Goal: Information Seeking & Learning: Learn about a topic

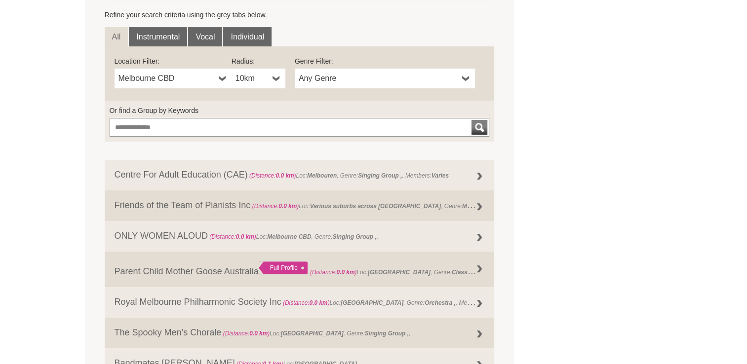
scroll to position [346, 0]
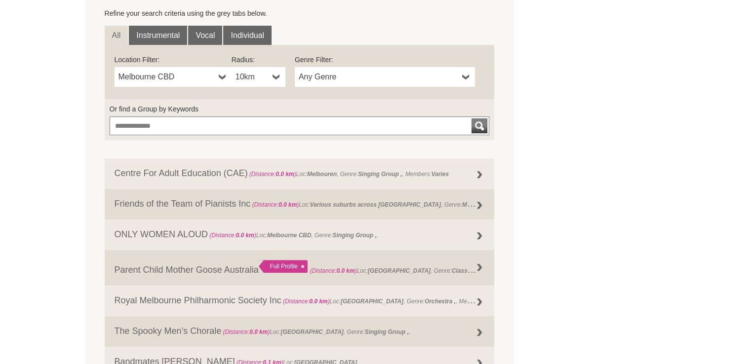
click at [468, 76] on b at bounding box center [466, 77] width 8 height 20
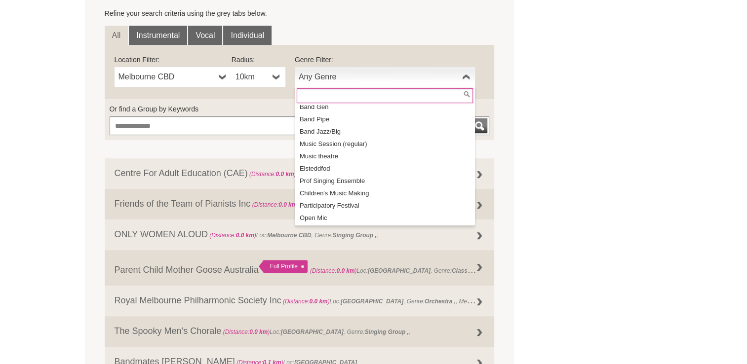
scroll to position [0, 0]
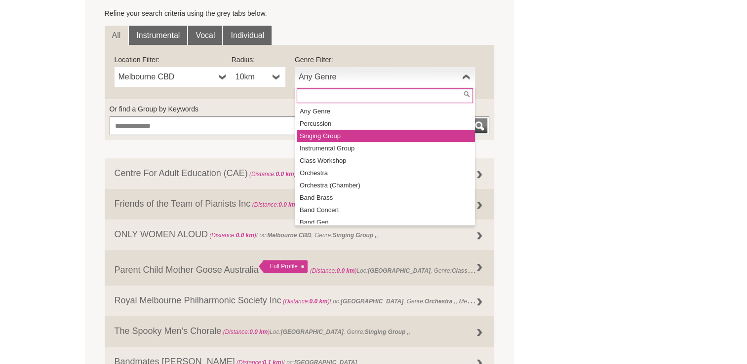
click at [331, 132] on li "Singing Group" at bounding box center [386, 136] width 178 height 12
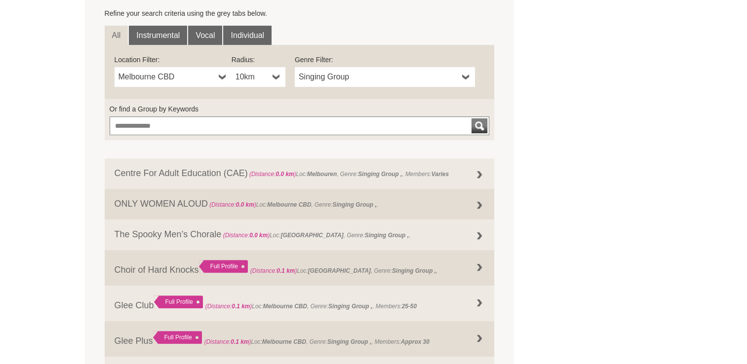
click at [219, 77] on b at bounding box center [223, 77] width 8 height 20
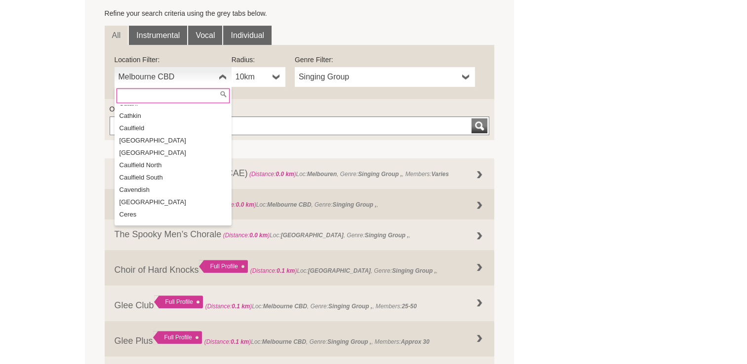
scroll to position [3768, 0]
click at [181, 160] on li "Caulfield North" at bounding box center [174, 166] width 115 height 12
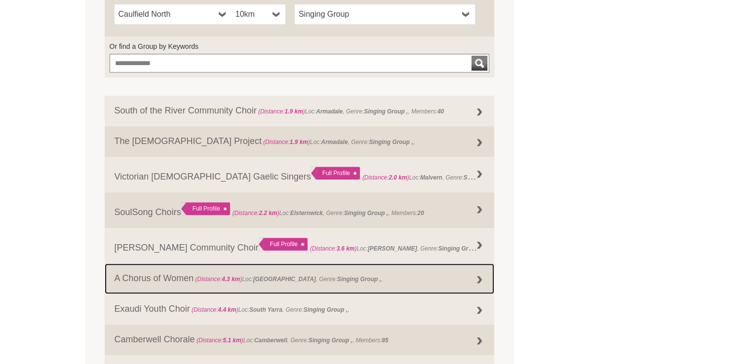
scroll to position [395, 0]
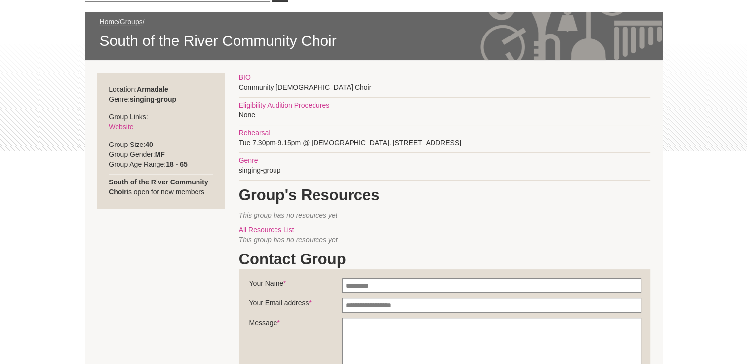
scroll to position [148, 0]
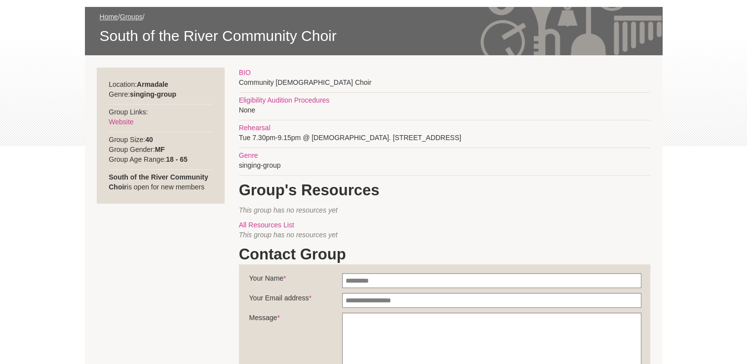
drag, startPoint x: 237, startPoint y: 80, endPoint x: 316, endPoint y: 80, distance: 79.0
click at [316, 80] on section "Location: Armadale Genre: singing-group Group Links: Website Group Size: 40" at bounding box center [374, 257] width 578 height 404
drag, startPoint x: 316, startPoint y: 80, endPoint x: 299, endPoint y: 84, distance: 18.3
click at [299, 84] on div "BIO Community Gospel Choir Eligibility Audition Procedures None Rehearsal Tue 7…" at bounding box center [444, 264] width 411 height 392
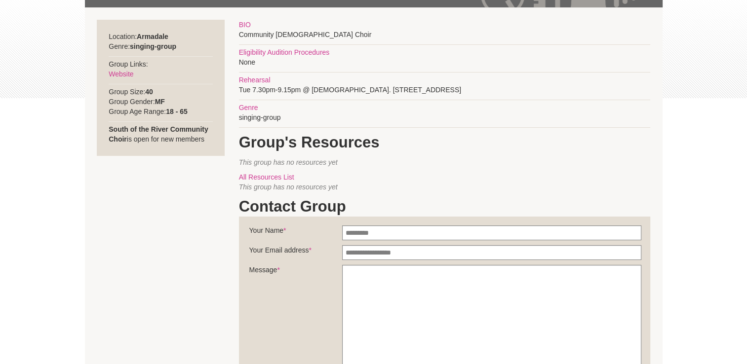
scroll to position [99, 0]
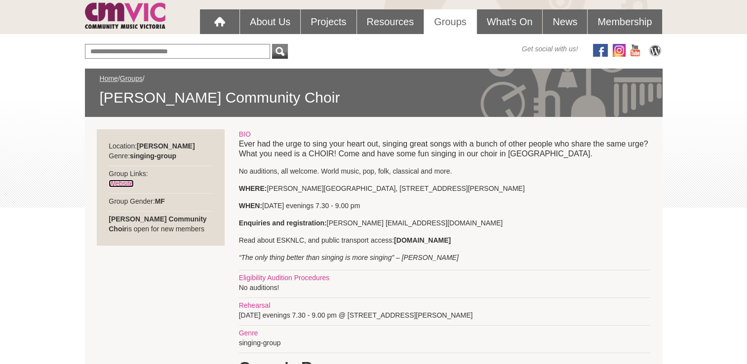
scroll to position [99, 0]
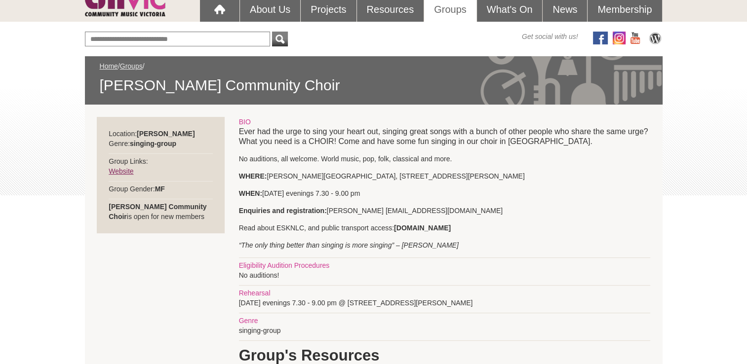
click at [126, 168] on link "Website" at bounding box center [121, 171] width 25 height 8
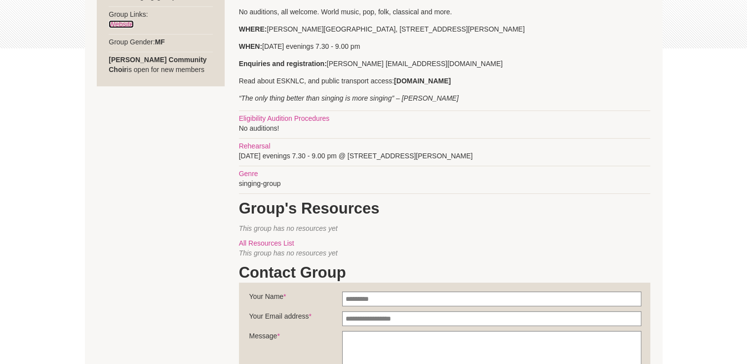
scroll to position [247, 0]
drag, startPoint x: 396, startPoint y: 78, endPoint x: 456, endPoint y: 80, distance: 60.3
click at [451, 80] on strong "www.esnlc.com.au" at bounding box center [422, 80] width 57 height 8
copy strong "www.esnlc.com.au"
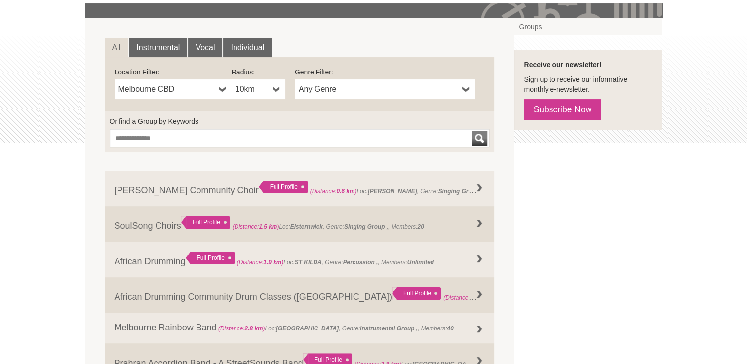
scroll to position [148, 0]
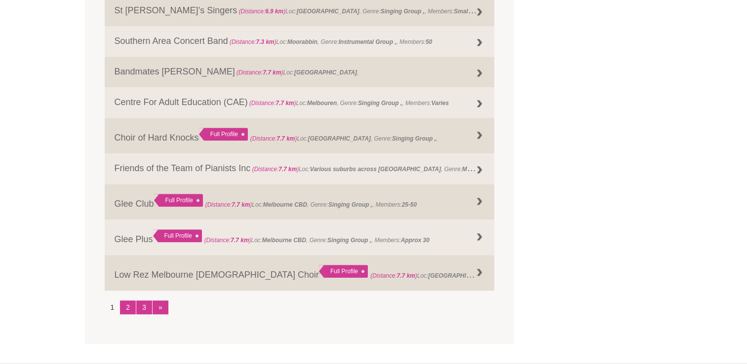
scroll to position [1037, 0]
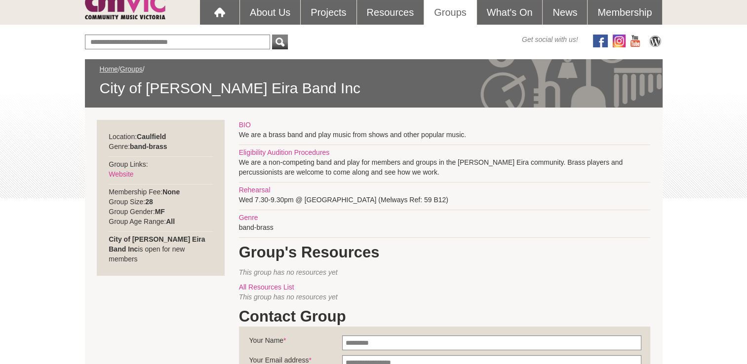
scroll to position [148, 0]
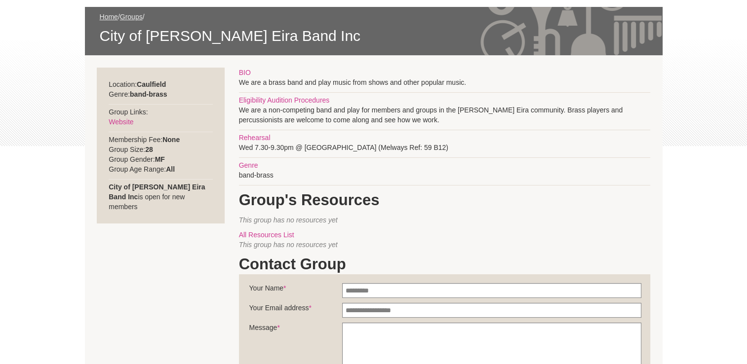
drag, startPoint x: 237, startPoint y: 144, endPoint x: 334, endPoint y: 149, distance: 97.4
click at [334, 149] on section "Location: Caulfield Genre: band-brass Group Links: Website Membership Fee: None…" at bounding box center [374, 262] width 578 height 414
click at [509, 143] on div "BIO We are a brass band and play music from shows and other popular music. Elig…" at bounding box center [444, 269] width 411 height 402
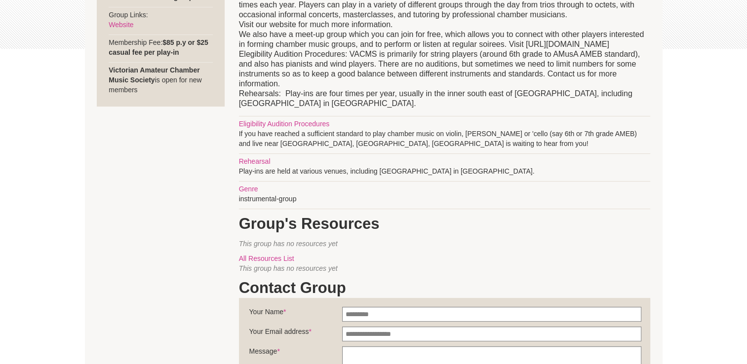
scroll to position [247, 0]
